Goal: Information Seeking & Learning: Learn about a topic

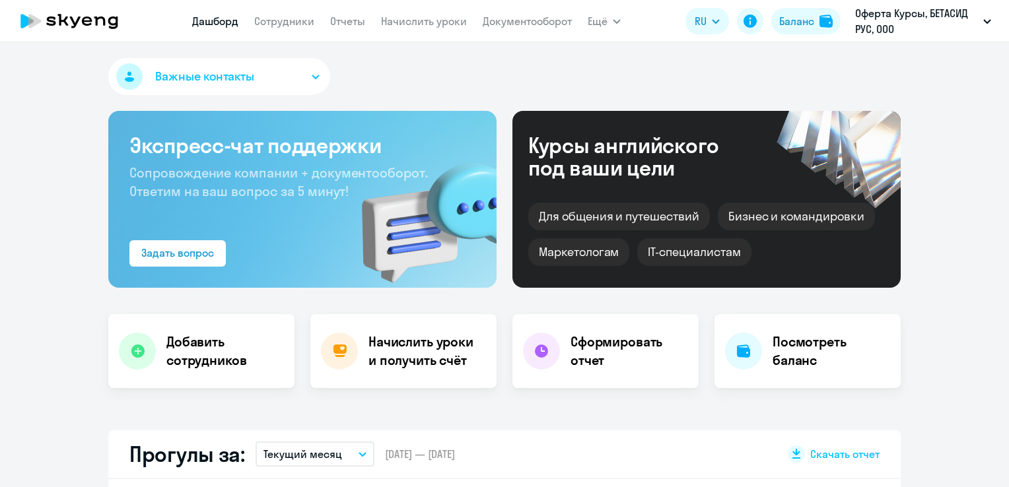
select select "30"
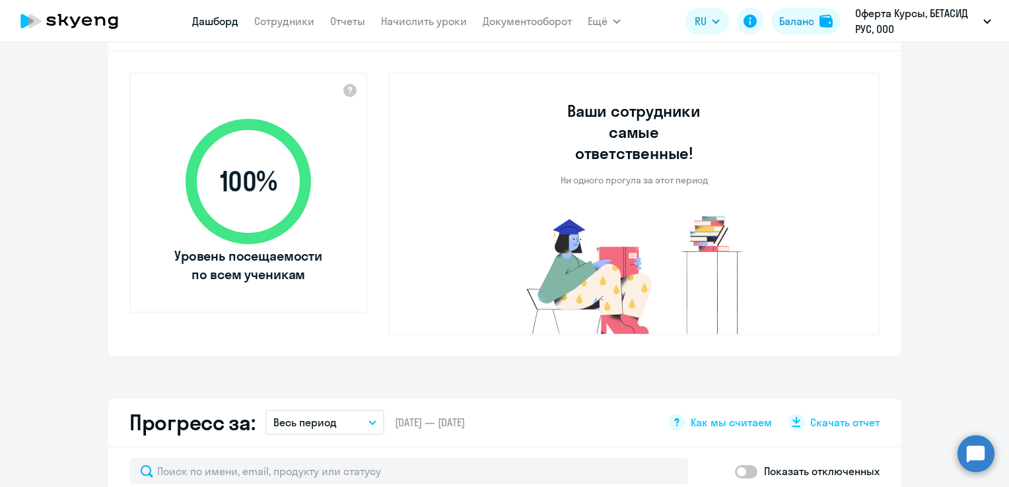
scroll to position [264, 0]
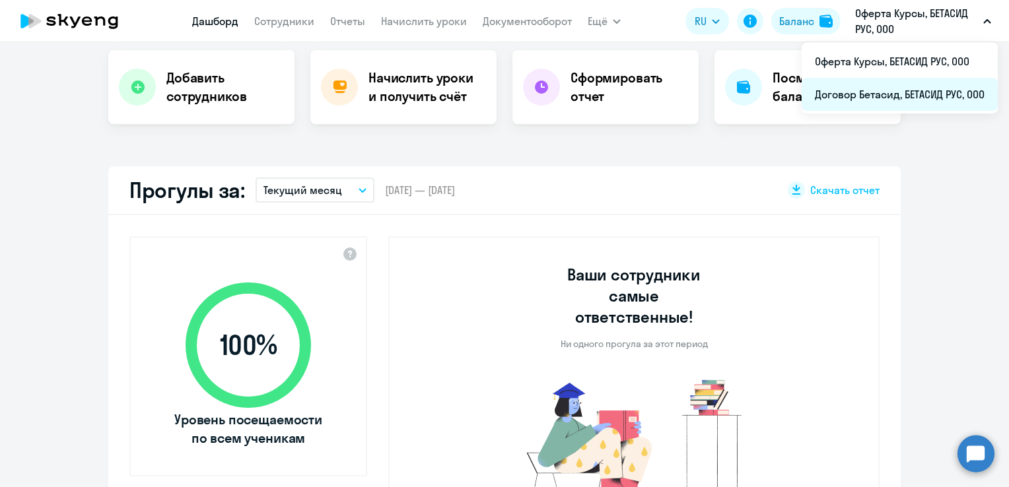
click at [914, 91] on li "Договор Бетасид, БЕТАСИД РУС, ООО" at bounding box center [900, 94] width 196 height 33
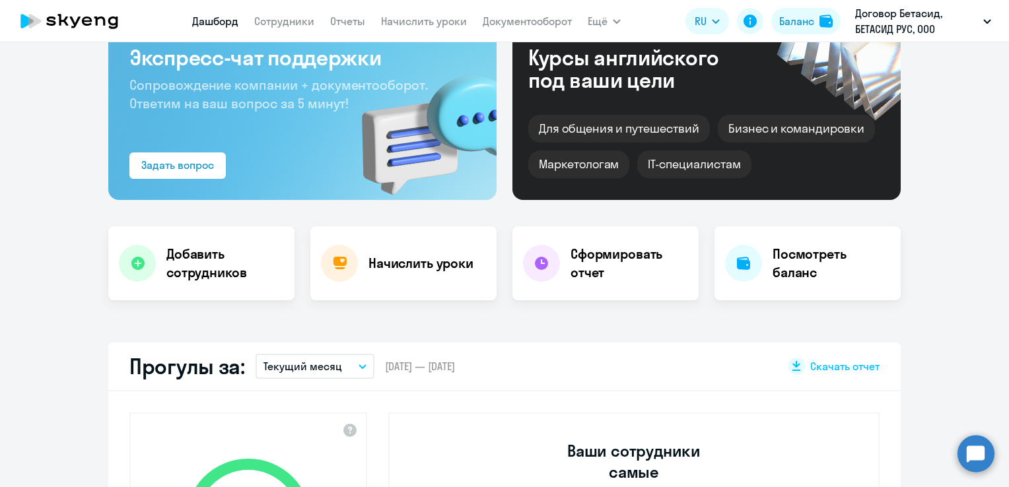
scroll to position [66, 0]
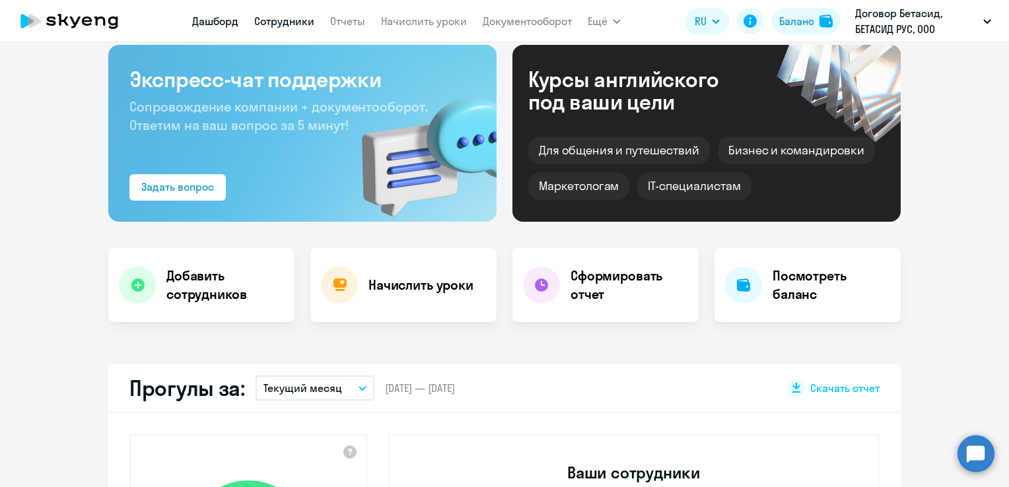
click at [282, 20] on link "Сотрудники" at bounding box center [284, 21] width 60 height 13
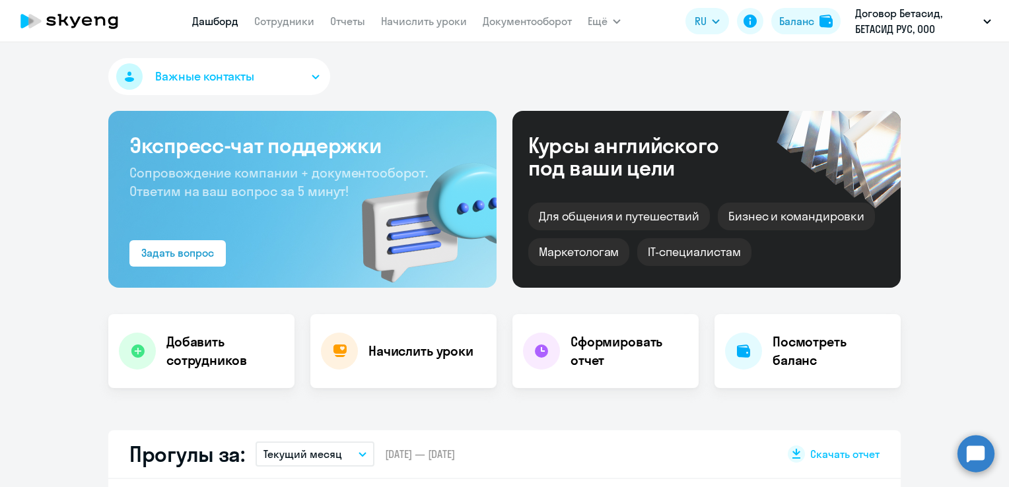
select select "30"
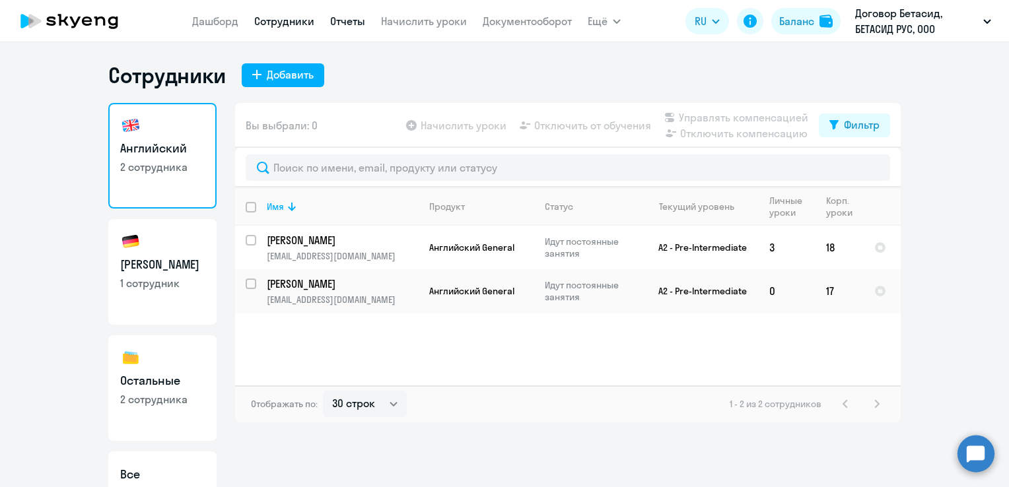
click at [346, 26] on link "Отчеты" at bounding box center [347, 21] width 35 height 13
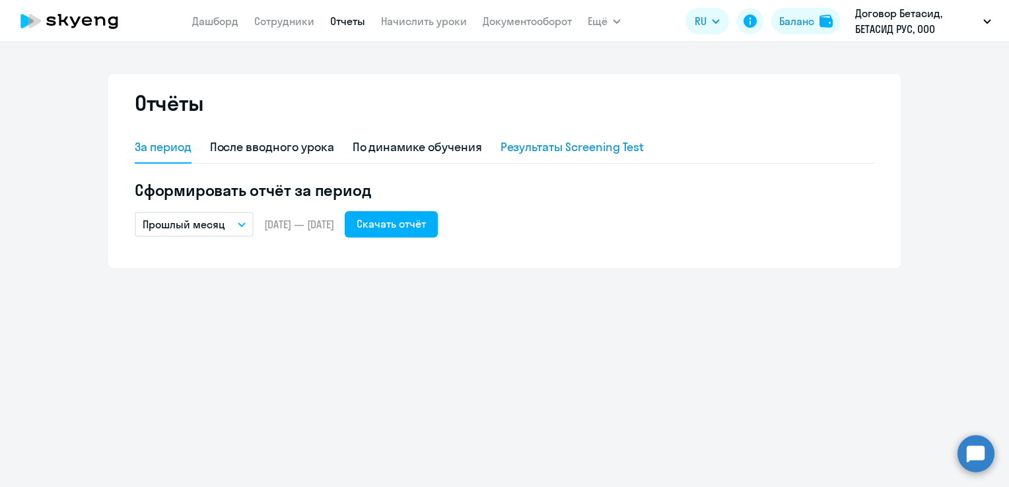
click at [565, 147] on div "Результаты Screening Test" at bounding box center [572, 147] width 144 height 17
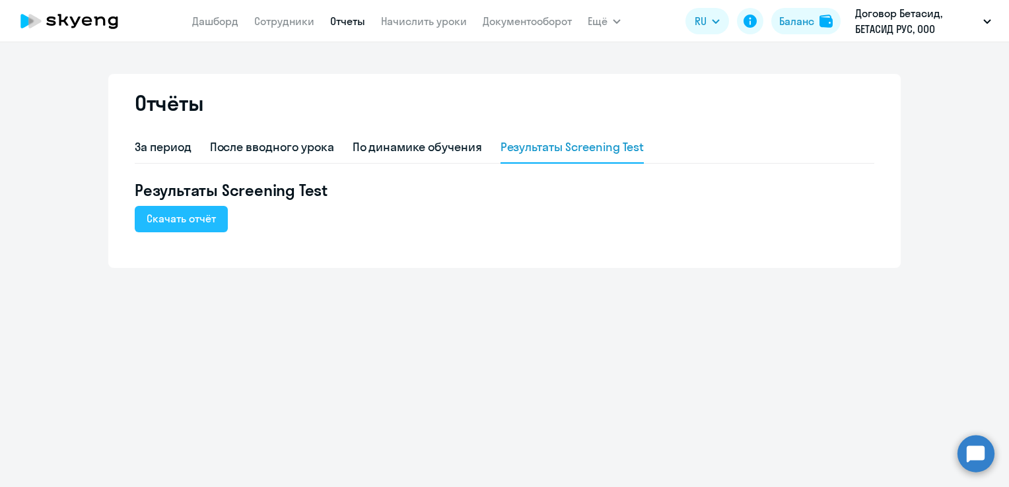
click at [207, 218] on div "Скачать отчёт" at bounding box center [181, 219] width 69 height 16
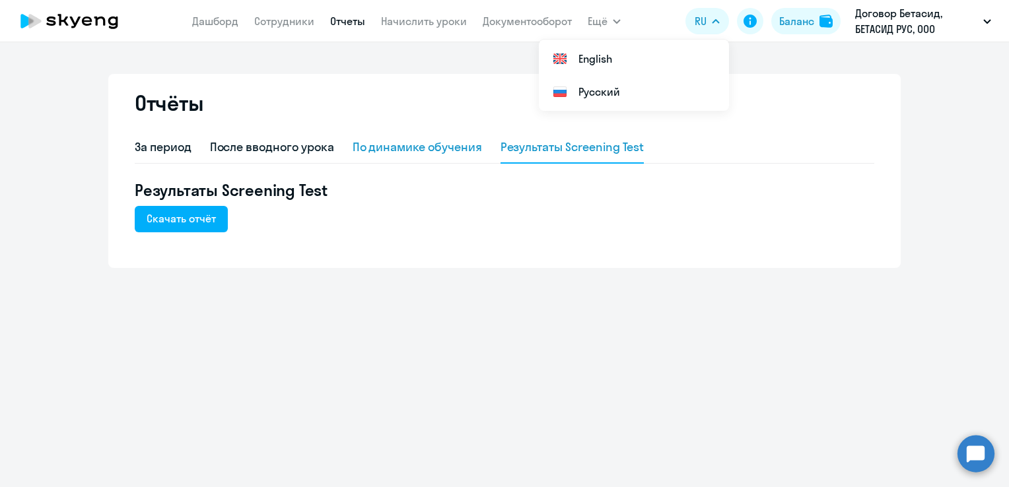
click at [399, 141] on div "По динамике обучения" at bounding box center [417, 147] width 129 height 17
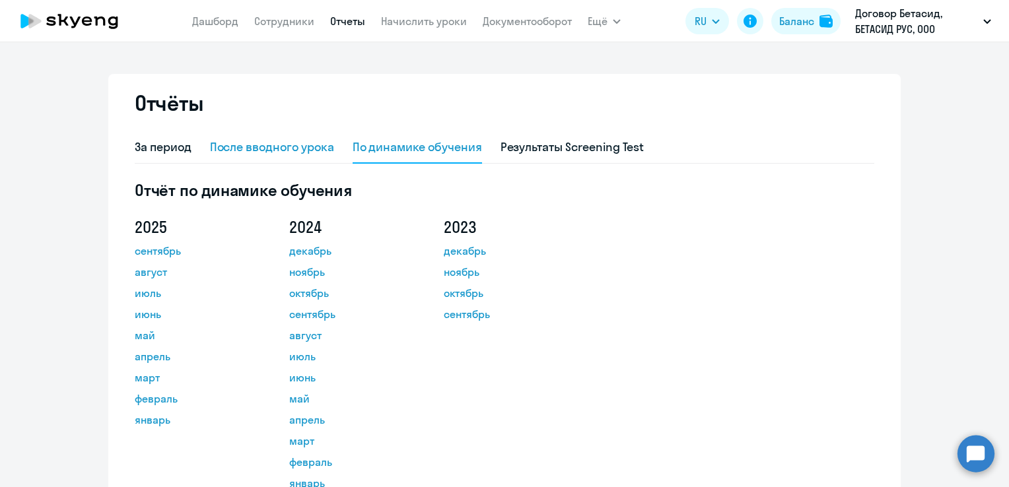
click at [277, 151] on div "После вводного урока" at bounding box center [272, 147] width 124 height 17
select select "10"
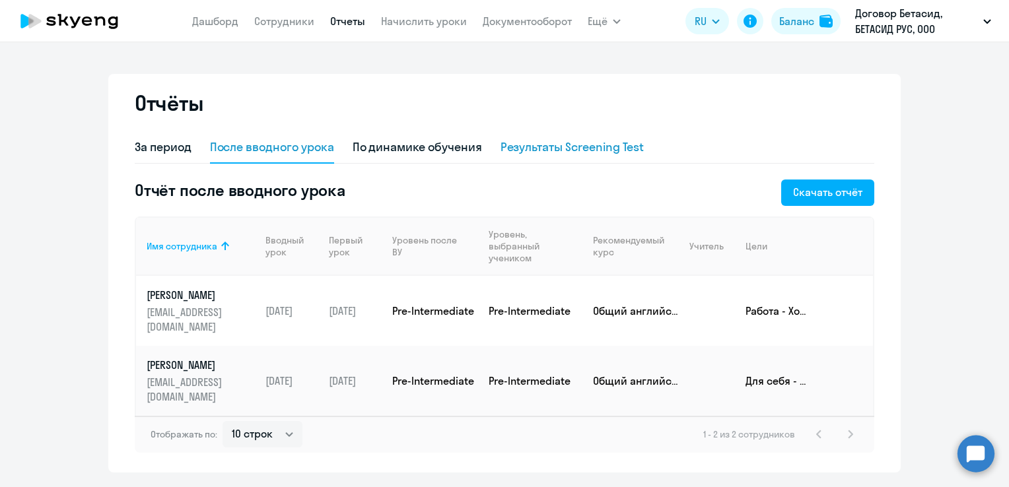
click at [613, 153] on div "Результаты Screening Test" at bounding box center [572, 147] width 144 height 17
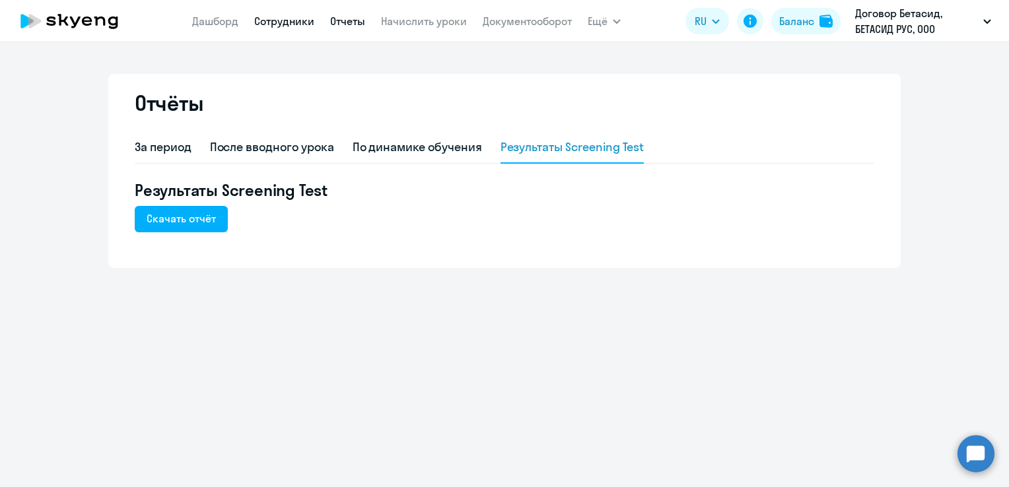
click at [294, 22] on link "Сотрудники" at bounding box center [284, 21] width 60 height 13
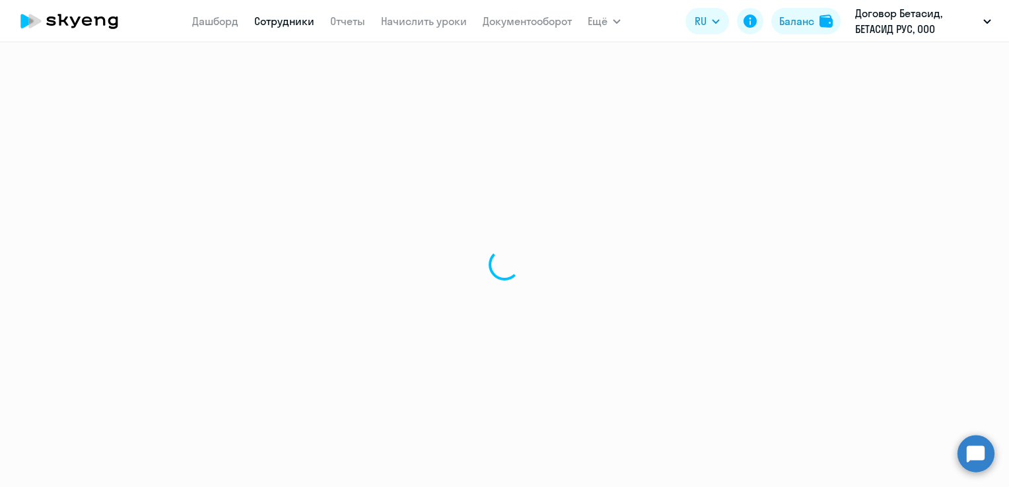
select select "30"
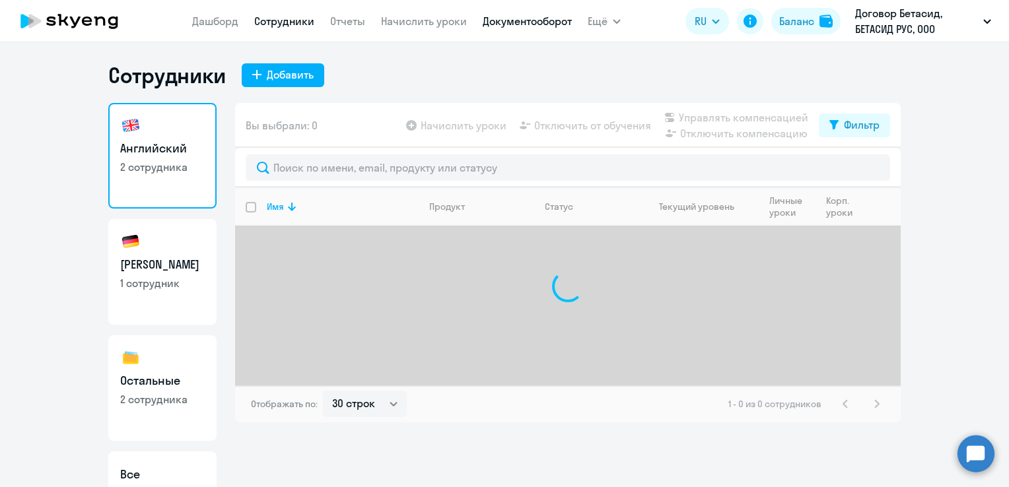
click at [560, 24] on link "Документооборот" at bounding box center [527, 21] width 89 height 13
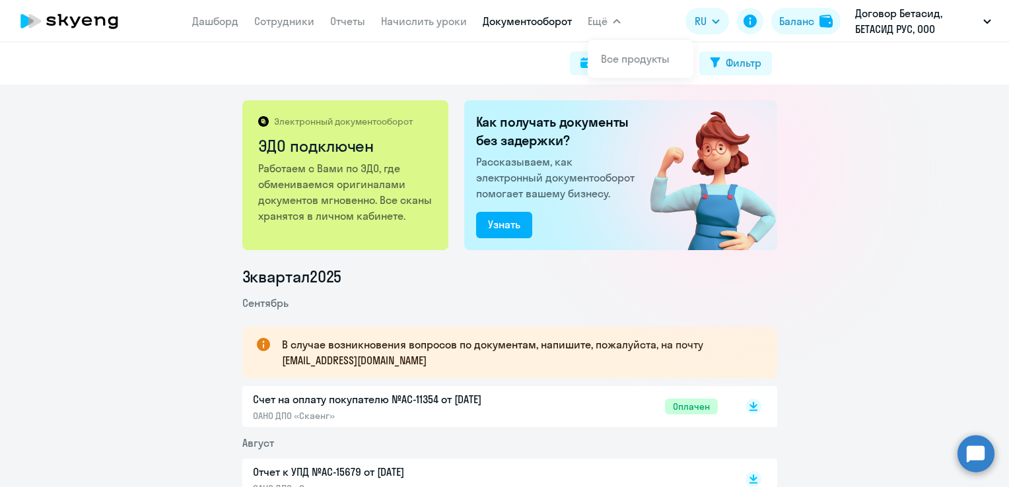
click at [598, 24] on span "Ещё" at bounding box center [598, 21] width 20 height 16
click at [619, 20] on icon "button" at bounding box center [617, 21] width 8 height 5
click at [619, 20] on icon "button" at bounding box center [616, 21] width 7 height 3
click at [275, 17] on link "Сотрудники" at bounding box center [284, 21] width 60 height 13
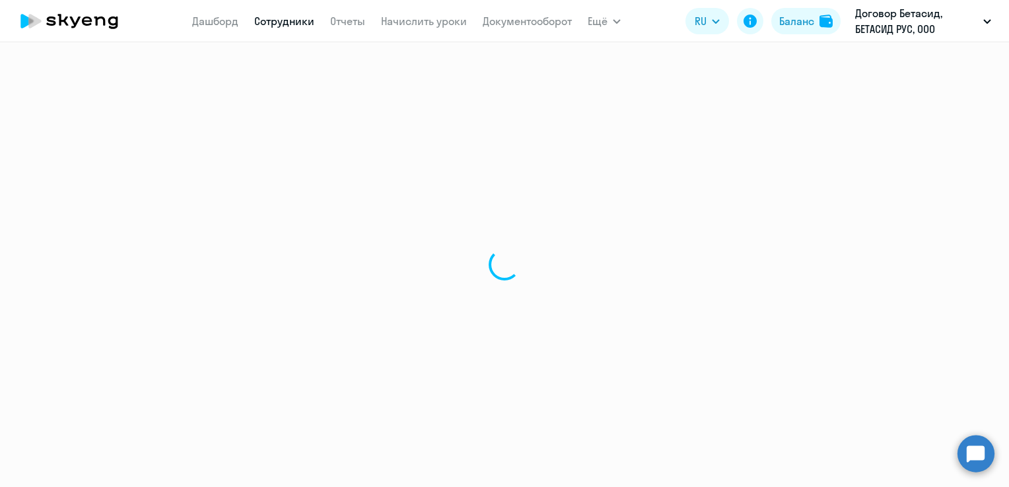
select select "30"
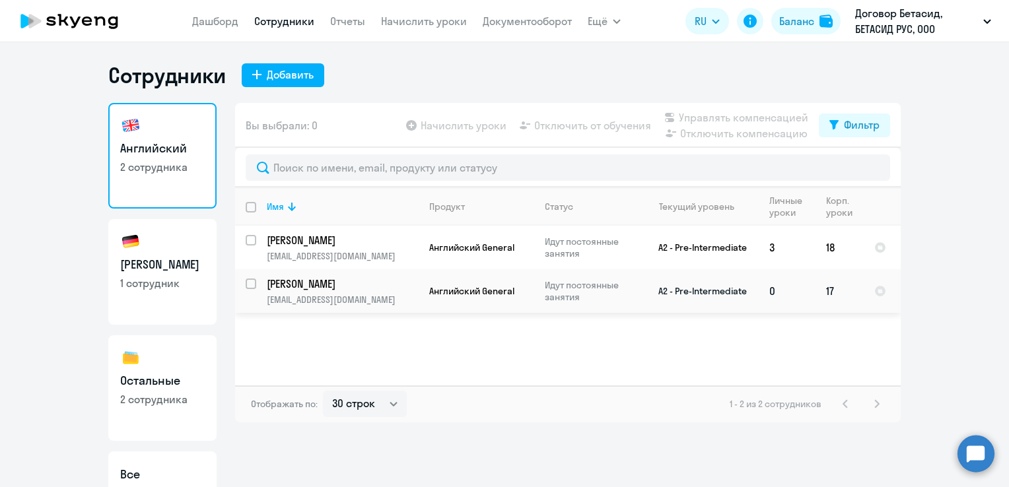
click at [317, 283] on p "[PERSON_NAME]" at bounding box center [341, 284] width 149 height 15
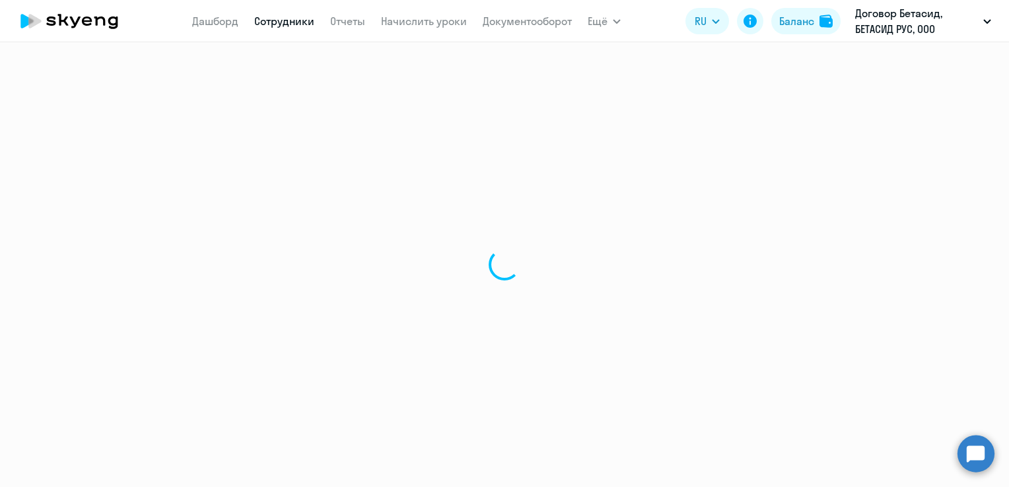
select select "english"
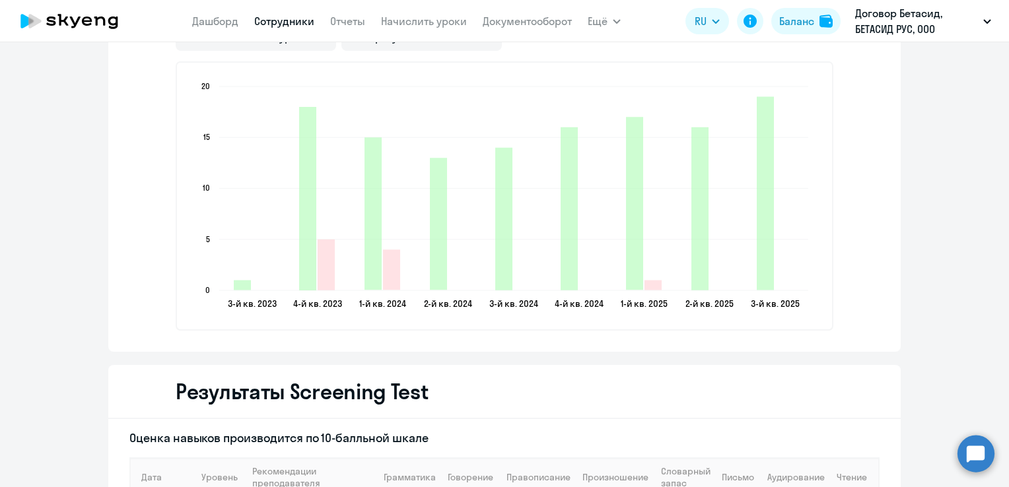
scroll to position [2106, 0]
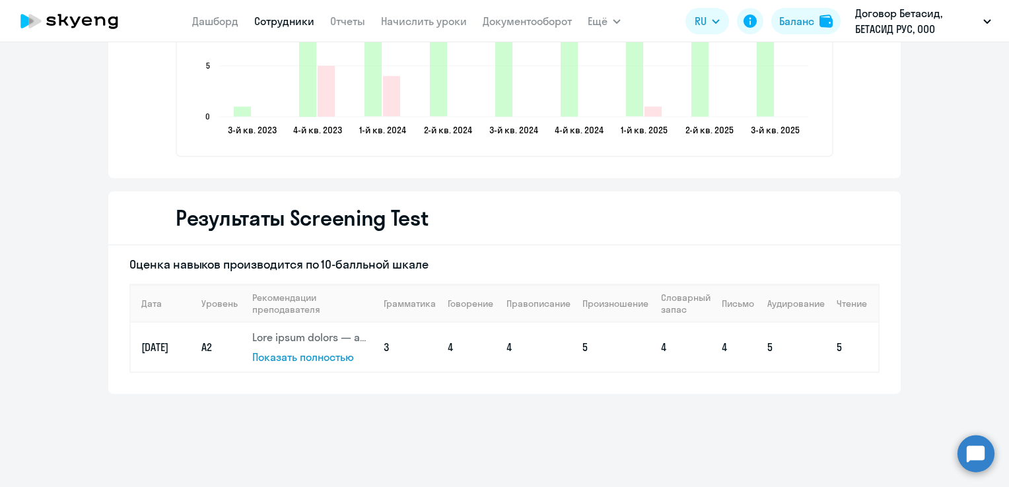
click at [311, 358] on span "Показать полностью" at bounding box center [303, 357] width 102 height 13
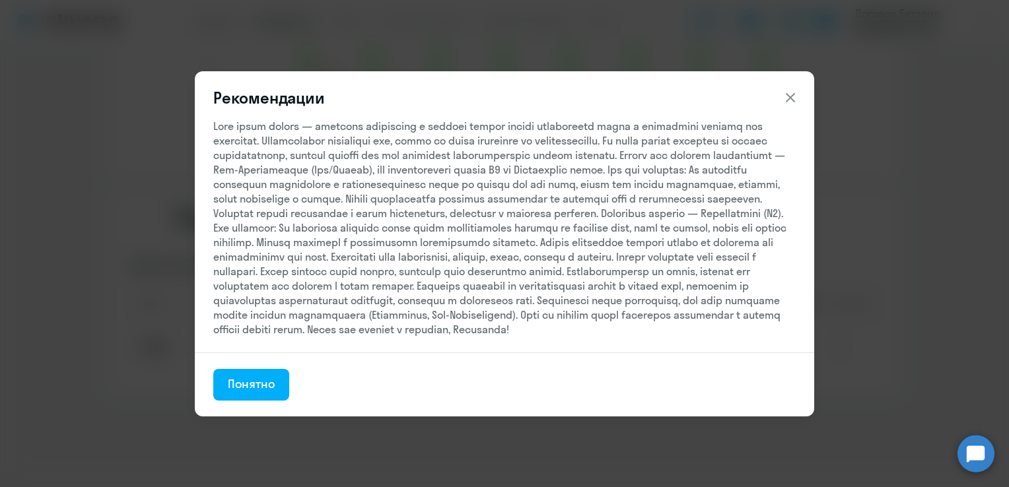
click at [786, 91] on icon at bounding box center [790, 98] width 16 height 16
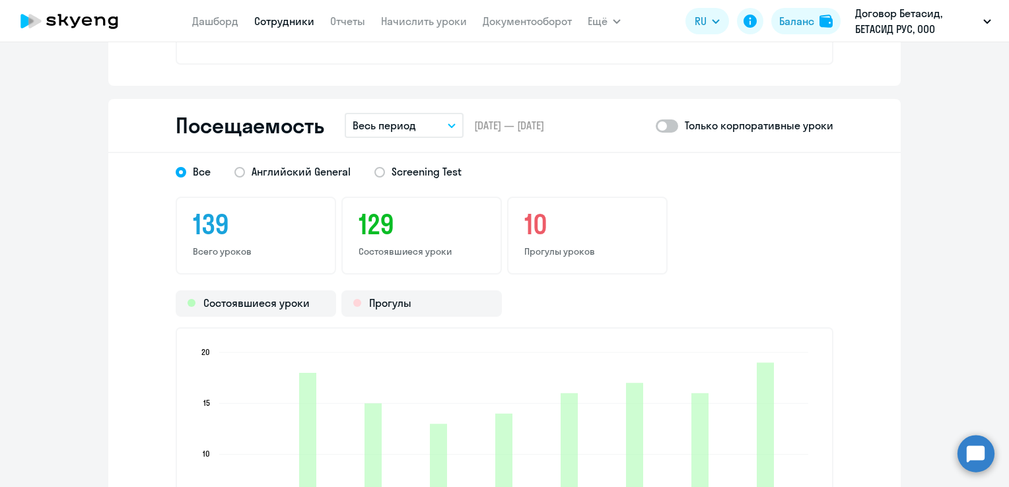
scroll to position [1644, 0]
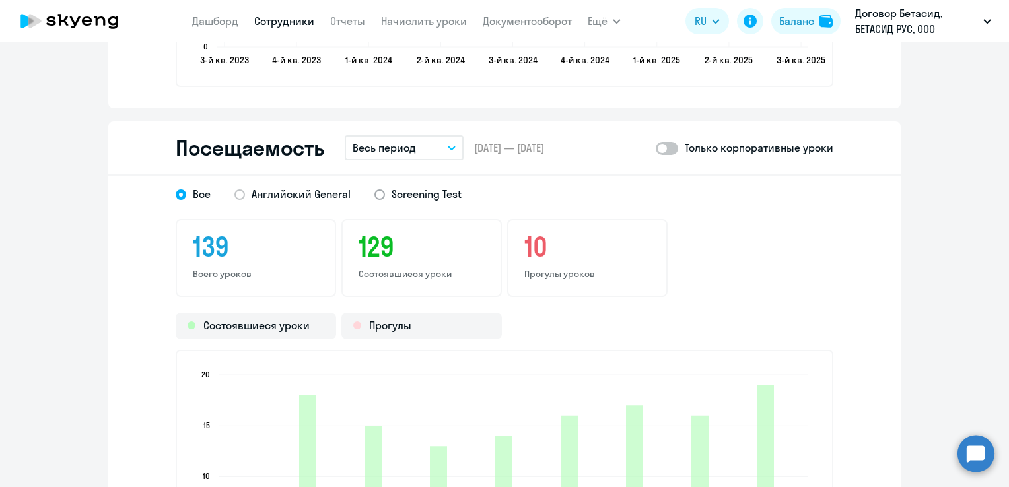
click at [392, 189] on span "Screening Test" at bounding box center [427, 194] width 70 height 15
click at [0, 0] on input "Screening Test" at bounding box center [0, 0] width 0 height 0
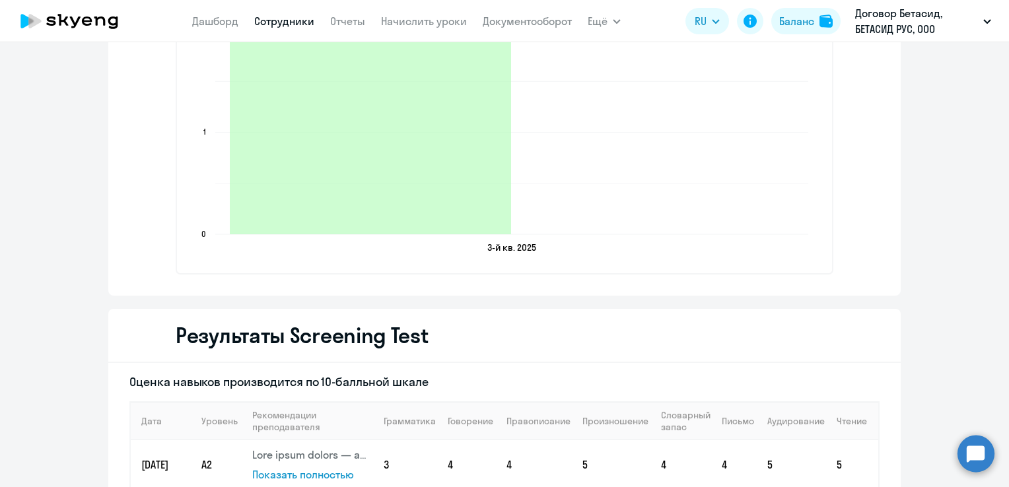
scroll to position [2040, 0]
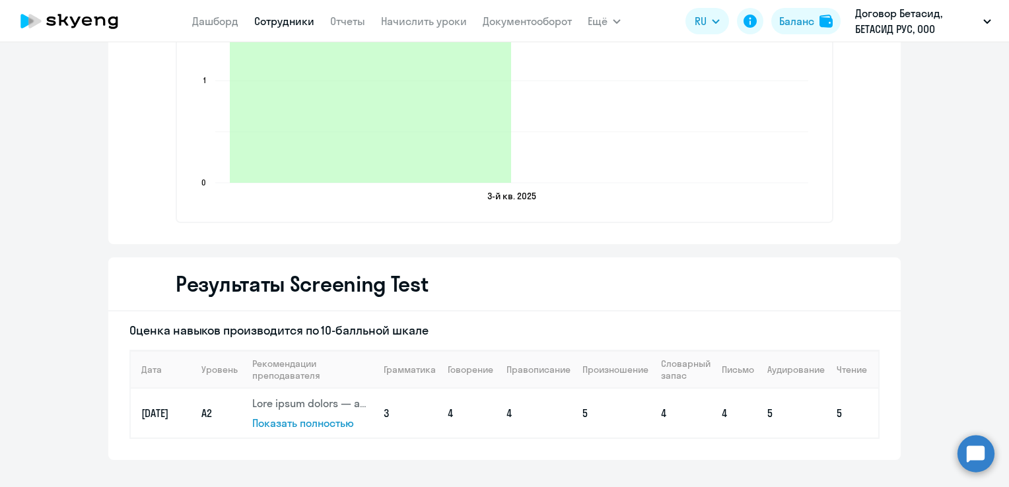
click at [304, 420] on span "Показать полностью" at bounding box center [303, 423] width 102 height 13
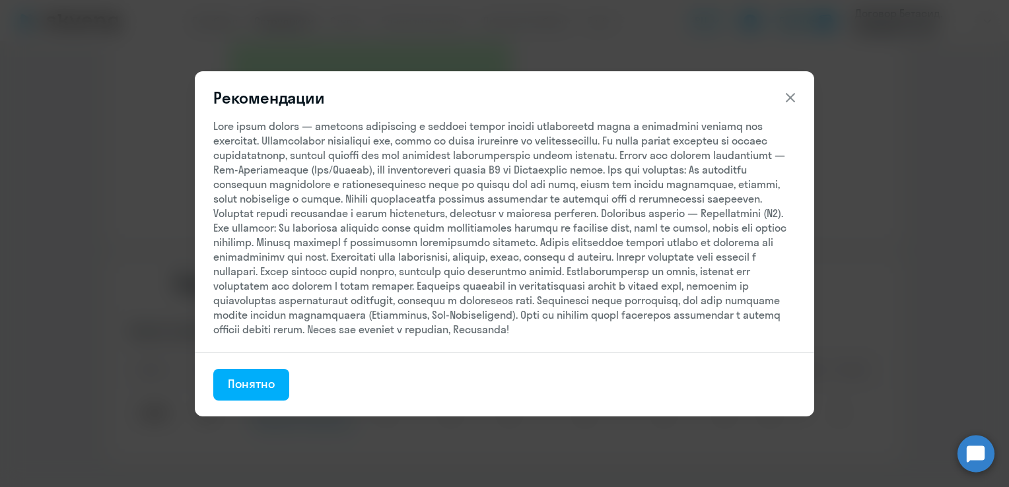
click at [784, 92] on icon at bounding box center [790, 98] width 16 height 16
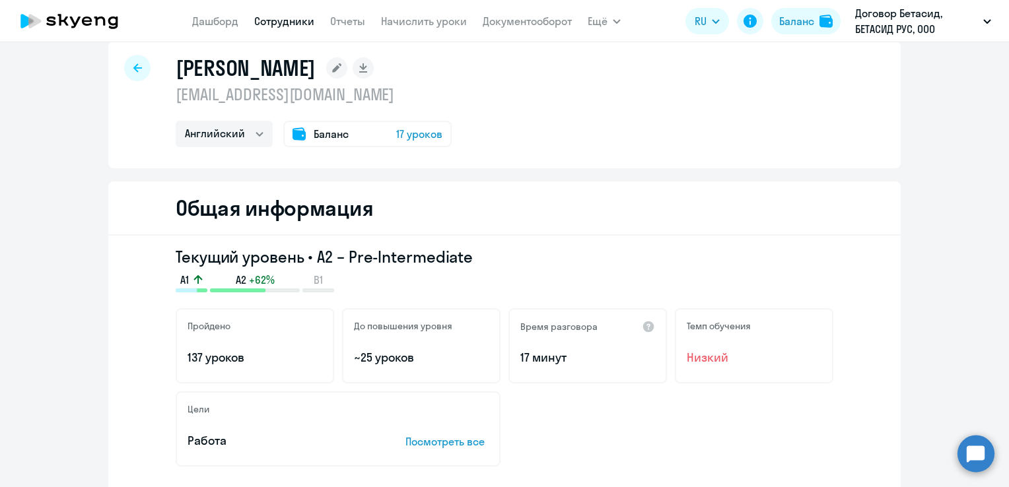
scroll to position [0, 0]
